Goal: Task Accomplishment & Management: Manage account settings

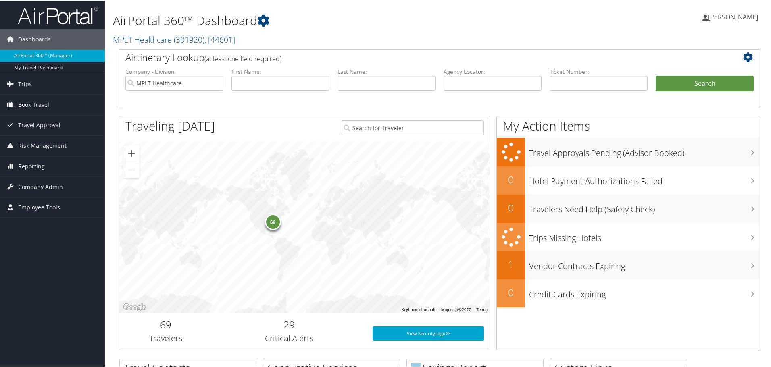
click at [46, 105] on span "Book Travel" at bounding box center [33, 104] width 31 height 20
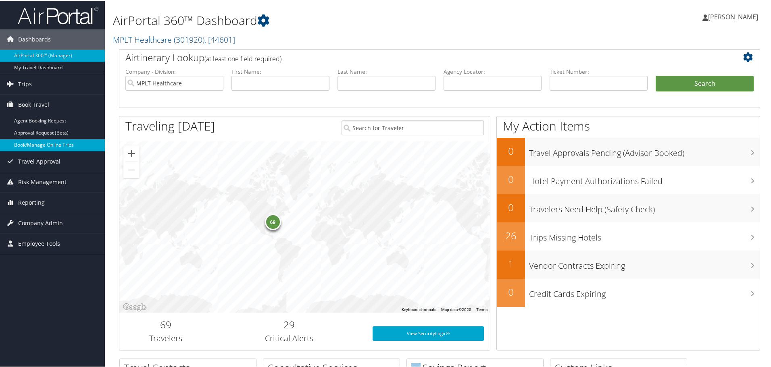
click at [67, 140] on link "Book/Manage Online Trips" at bounding box center [52, 144] width 105 height 12
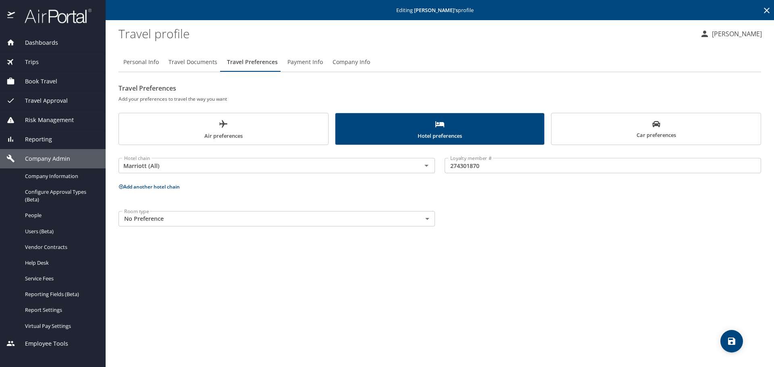
click at [763, 10] on icon at bounding box center [767, 11] width 10 height 10
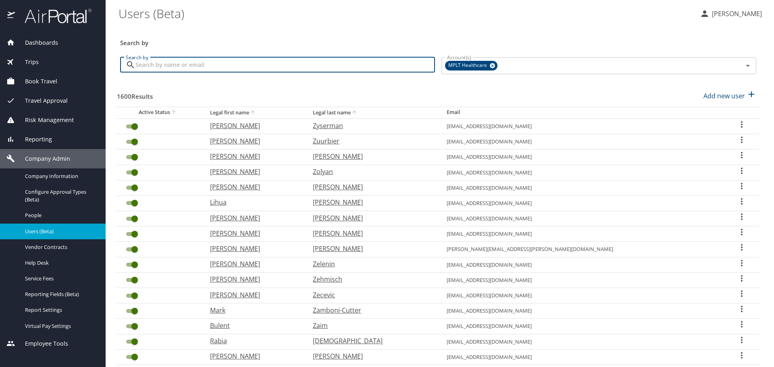
click at [354, 65] on input "Search by" at bounding box center [285, 64] width 300 height 15
type input "b"
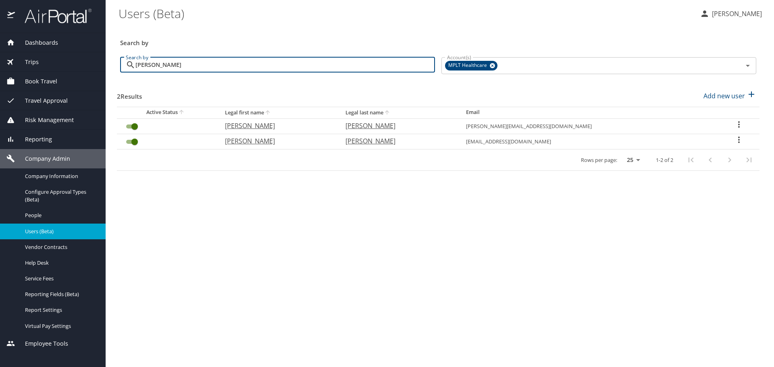
type input "bauer"
click at [264, 125] on p "Jason" at bounding box center [277, 126] width 104 height 10
select select "US"
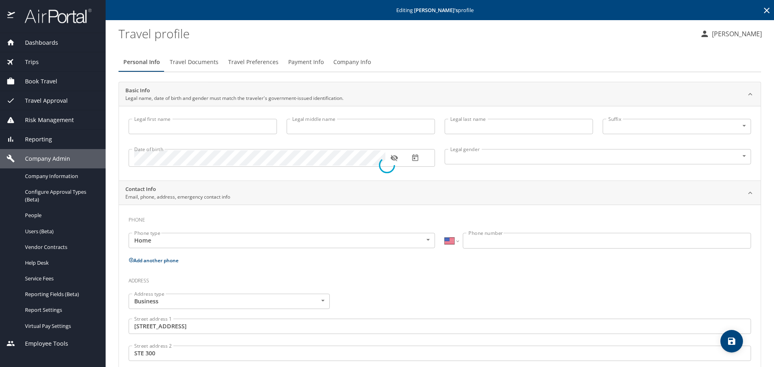
type input "Jason"
type input "R"
type input "Bauer"
type input "Male"
type input "SARAH"
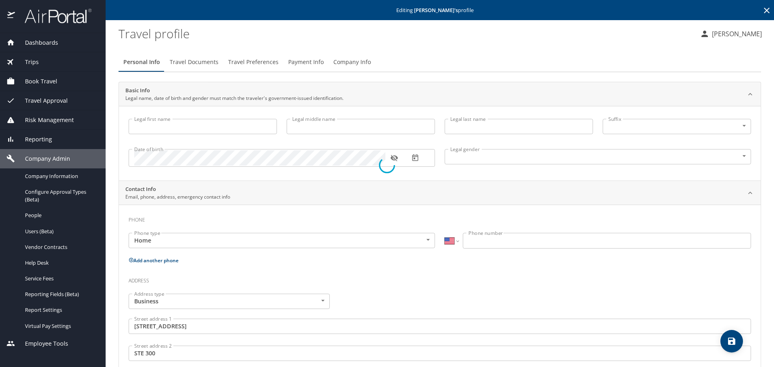
type input "HEWARD"
select select "AE"
type input "2277676"
type input "United States of America"
type input "Florida"
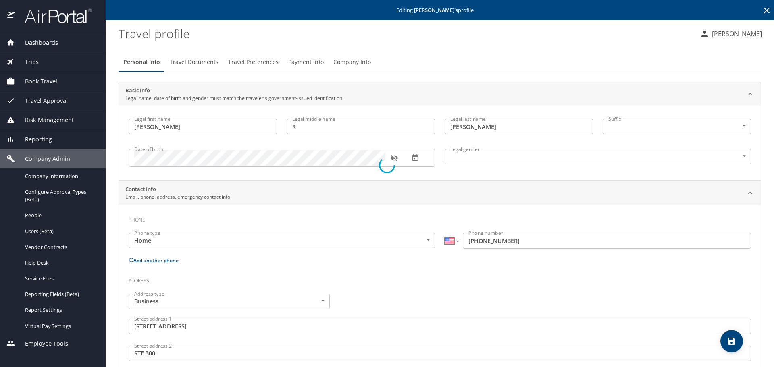
select select "US"
select select "MM"
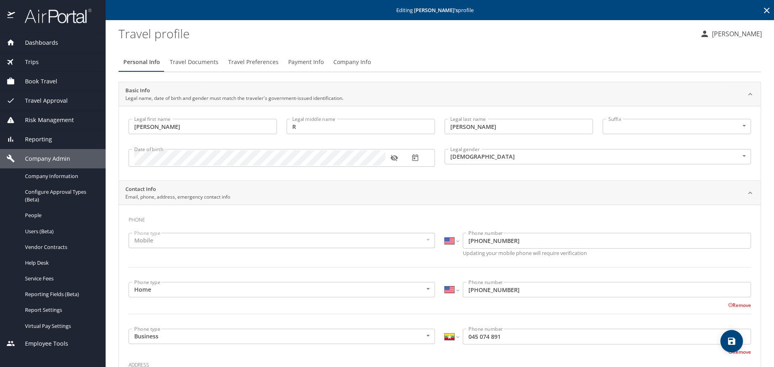
click at [253, 61] on span "Travel Preferences" at bounding box center [253, 62] width 50 height 10
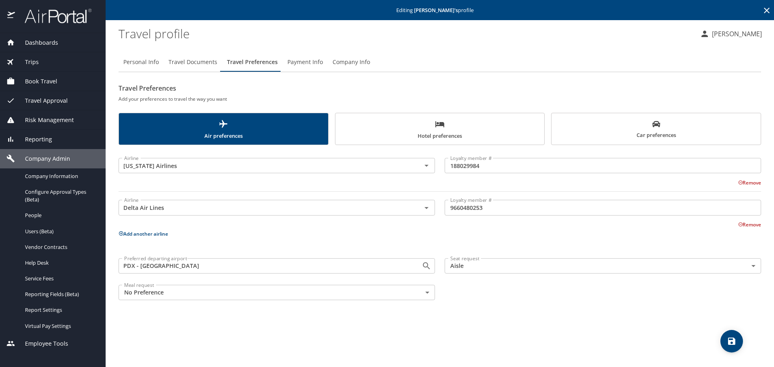
click at [596, 138] on span "Car preferences" at bounding box center [657, 130] width 200 height 20
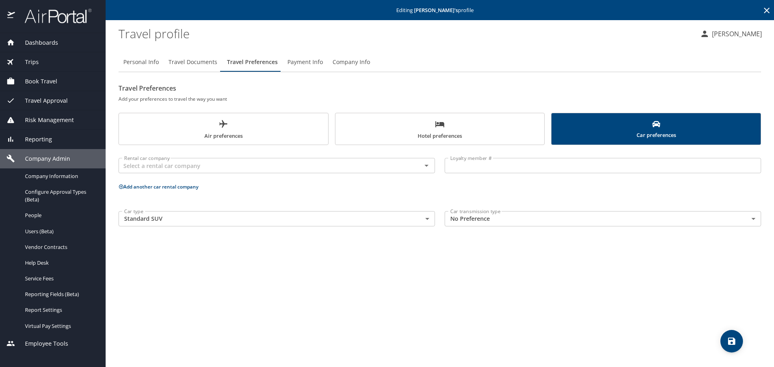
click at [497, 131] on span "Hotel preferences" at bounding box center [440, 129] width 200 height 21
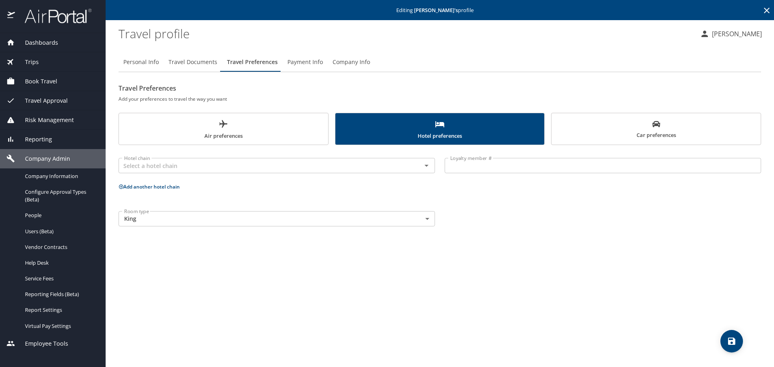
click at [278, 131] on span "Air preferences" at bounding box center [224, 129] width 200 height 21
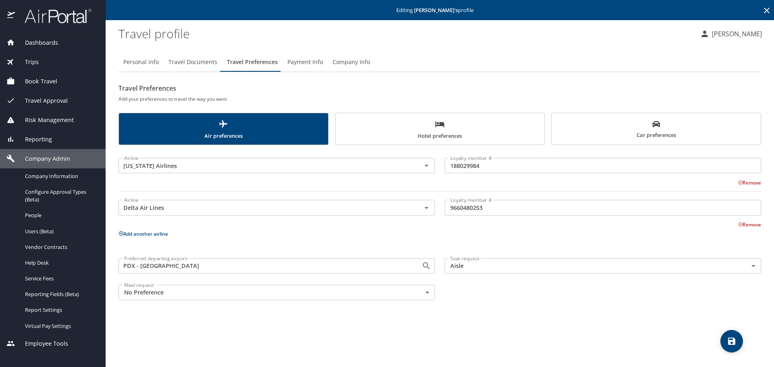
click at [769, 10] on icon at bounding box center [767, 11] width 10 height 10
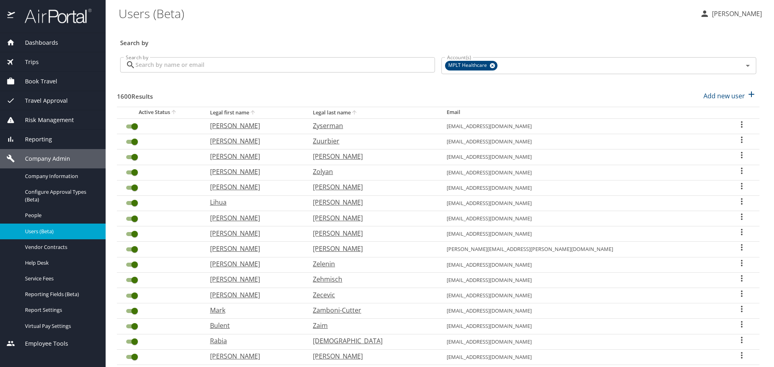
click at [238, 63] on input "Search by" at bounding box center [285, 64] width 300 height 15
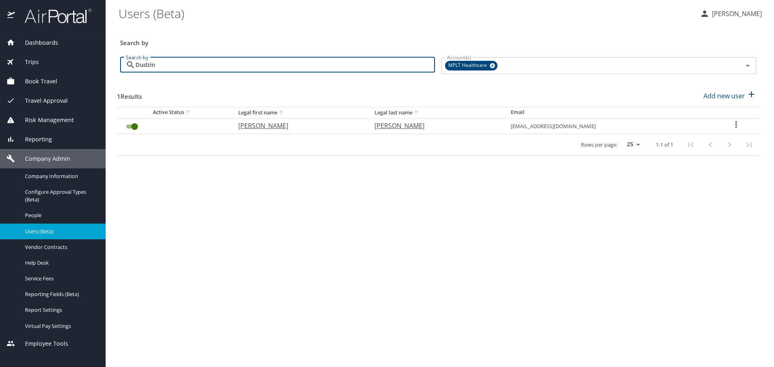
type input "dudzinski"
click at [247, 126] on p "John" at bounding box center [298, 126] width 120 height 10
select select "US"
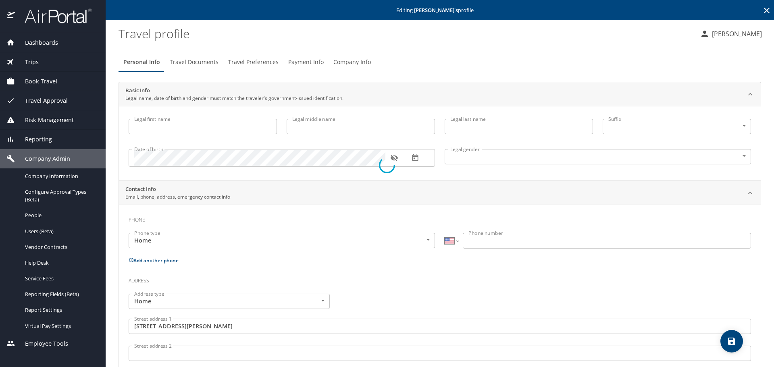
type input "John"
type input "Eric"
type input "Dudzinski"
type input "Male"
type input "Arielle"
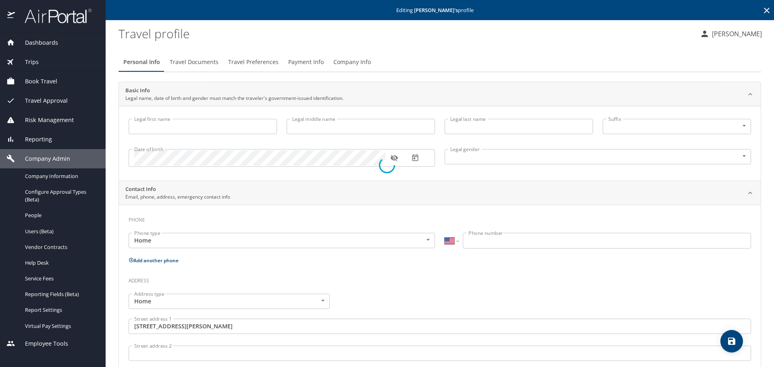
type input "Dudzinski"
type input "(973) 534-3735"
type input "United States of America"
type input "Pennsylvania"
select select "US"
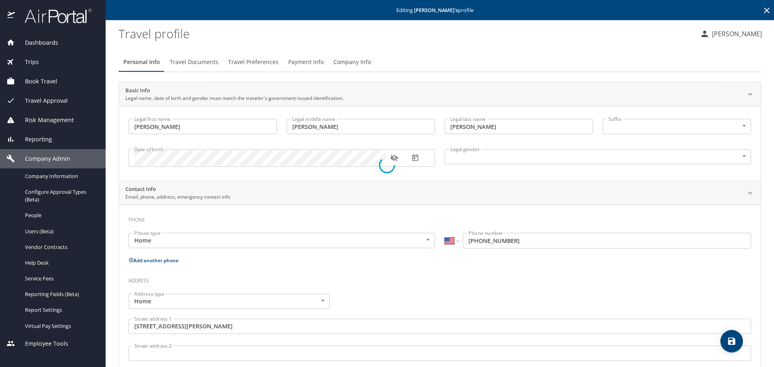
select select "US"
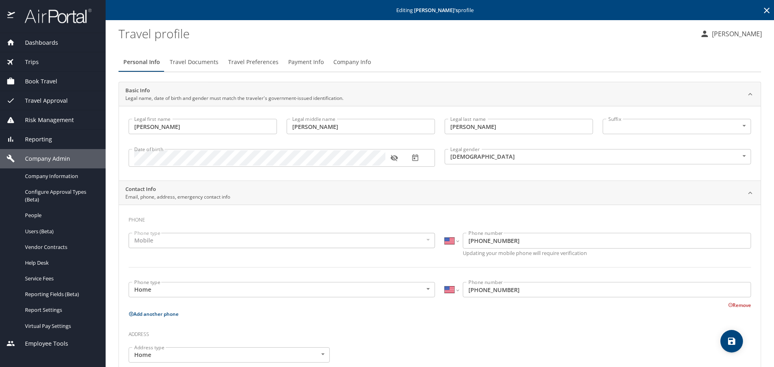
click at [256, 63] on span "Travel Preferences" at bounding box center [253, 62] width 50 height 10
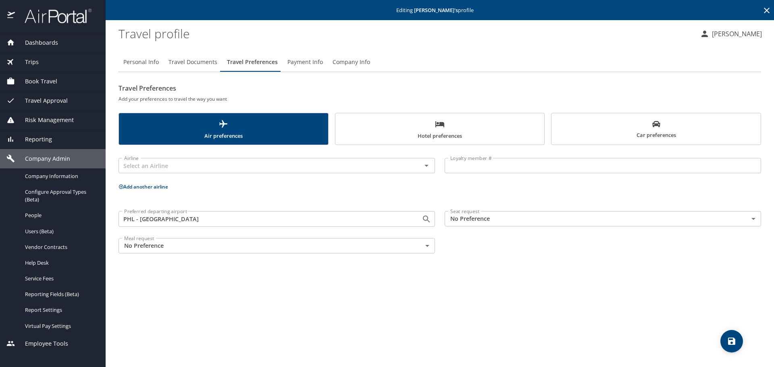
click at [401, 132] on span "Hotel preferences" at bounding box center [440, 129] width 200 height 21
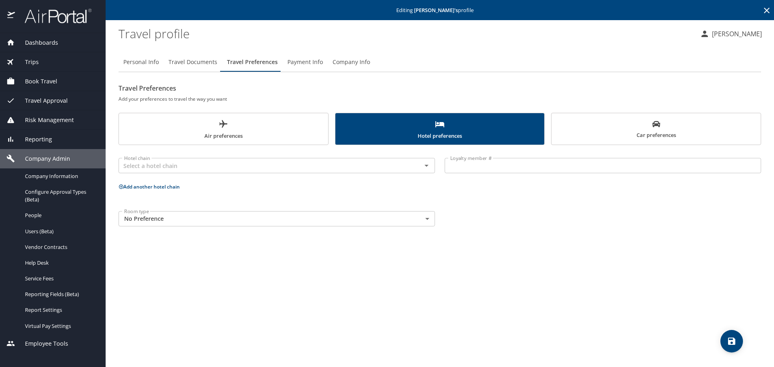
click at [554, 133] on button "Car preferences" at bounding box center [656, 129] width 210 height 32
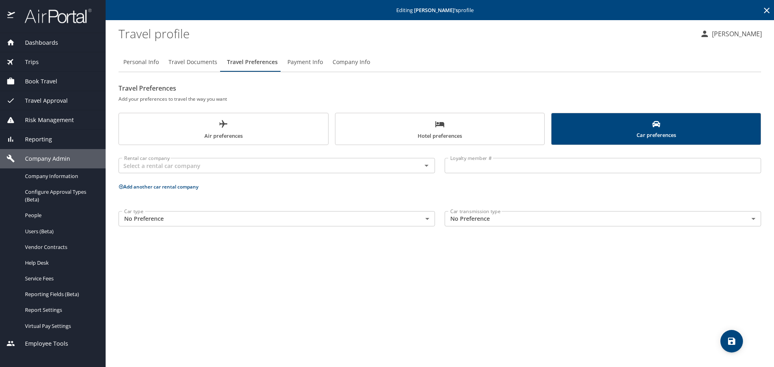
click at [175, 62] on span "Travel Documents" at bounding box center [193, 62] width 49 height 10
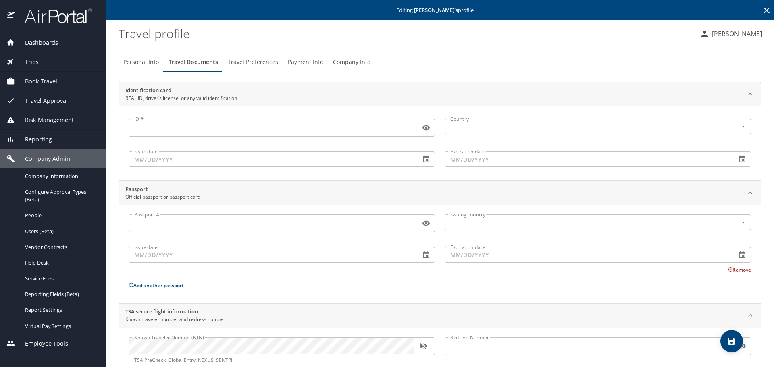
click at [265, 56] on button "Travel Preferences" at bounding box center [253, 61] width 60 height 19
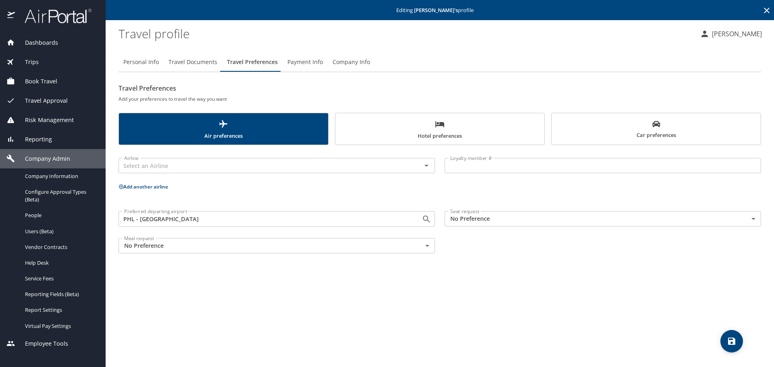
click at [358, 126] on span "Hotel preferences" at bounding box center [440, 129] width 200 height 21
